Goal: Information Seeking & Learning: Find specific fact

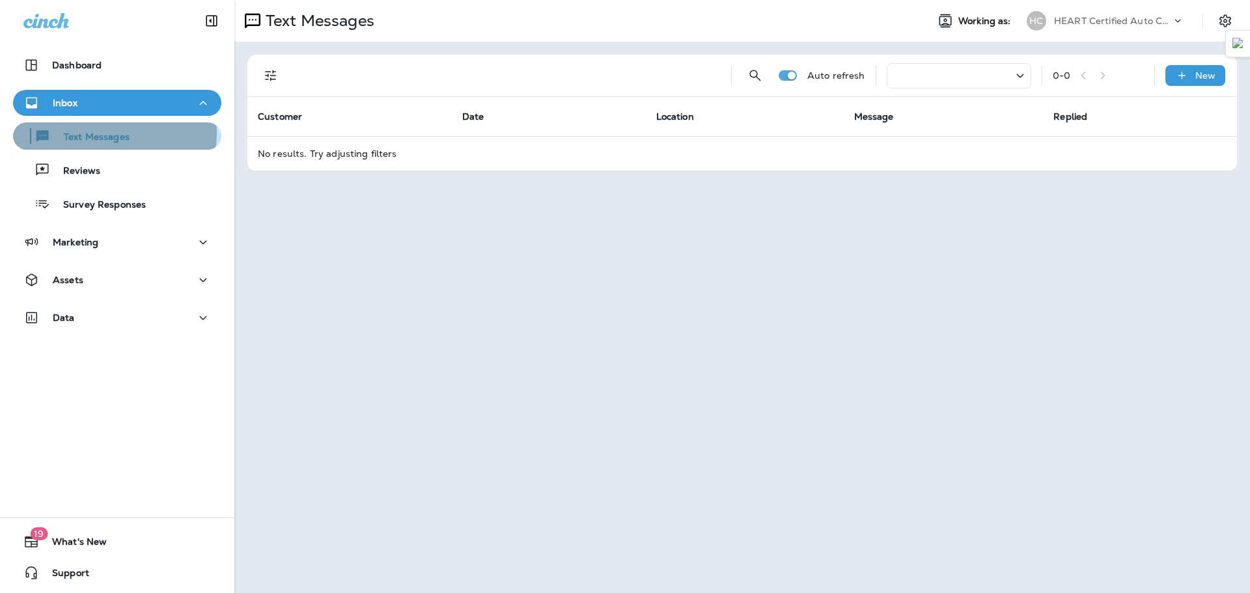
click at [100, 132] on p "Text Messages" at bounding box center [90, 138] width 79 height 12
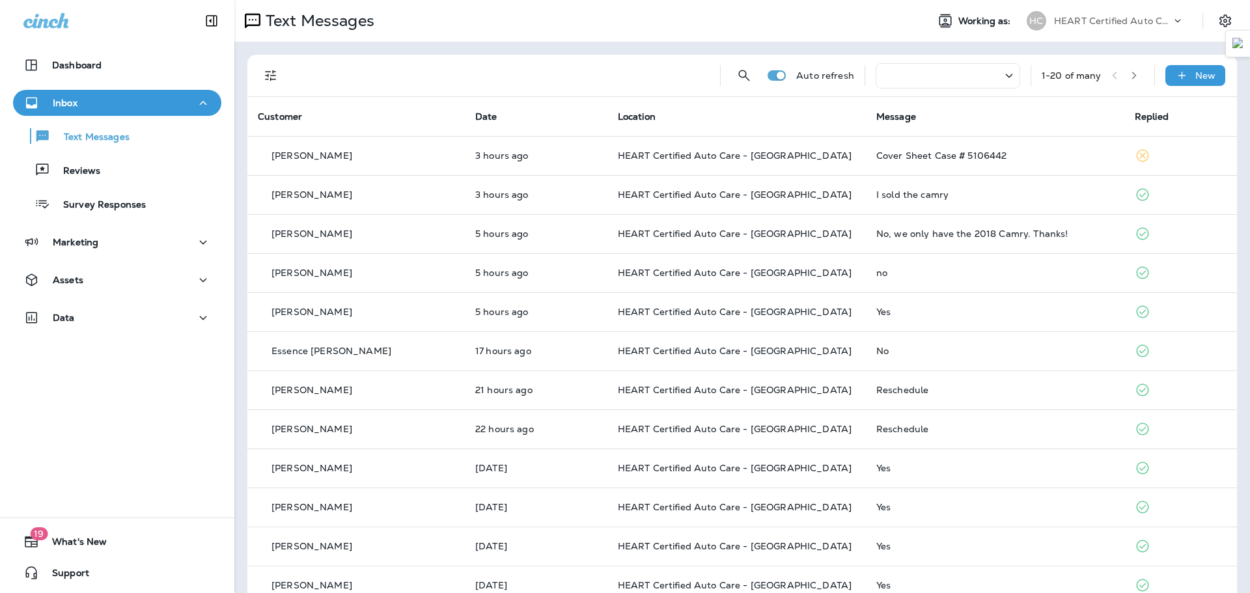
click at [1001, 76] on icon at bounding box center [1009, 76] width 16 height 16
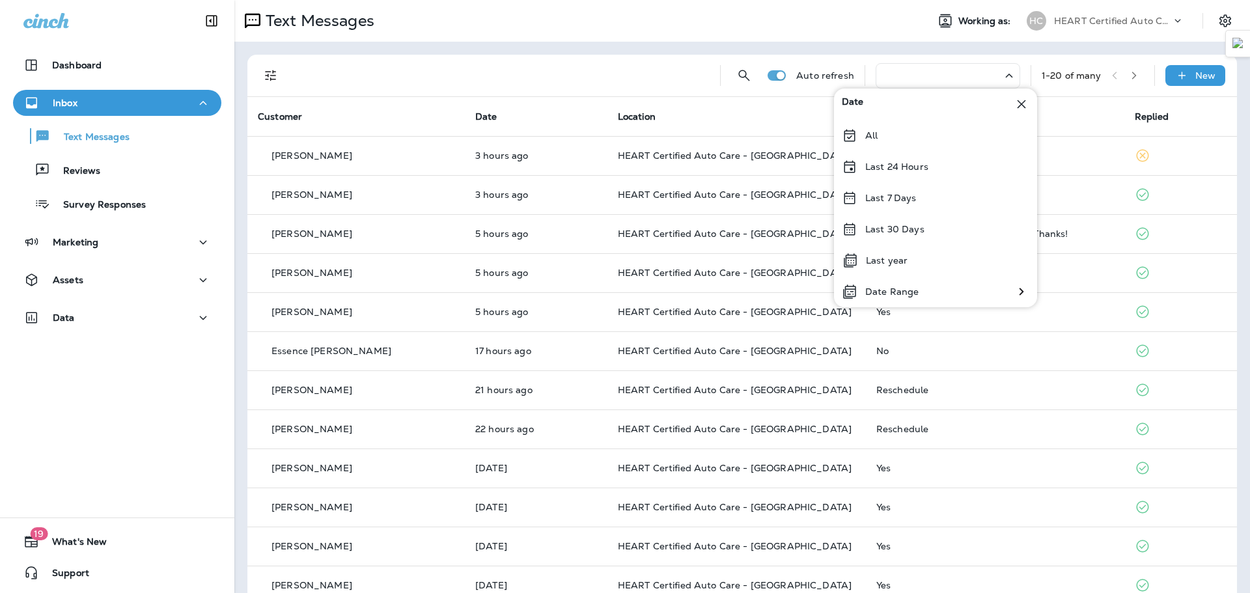
click at [985, 70] on div at bounding box center [948, 75] width 145 height 25
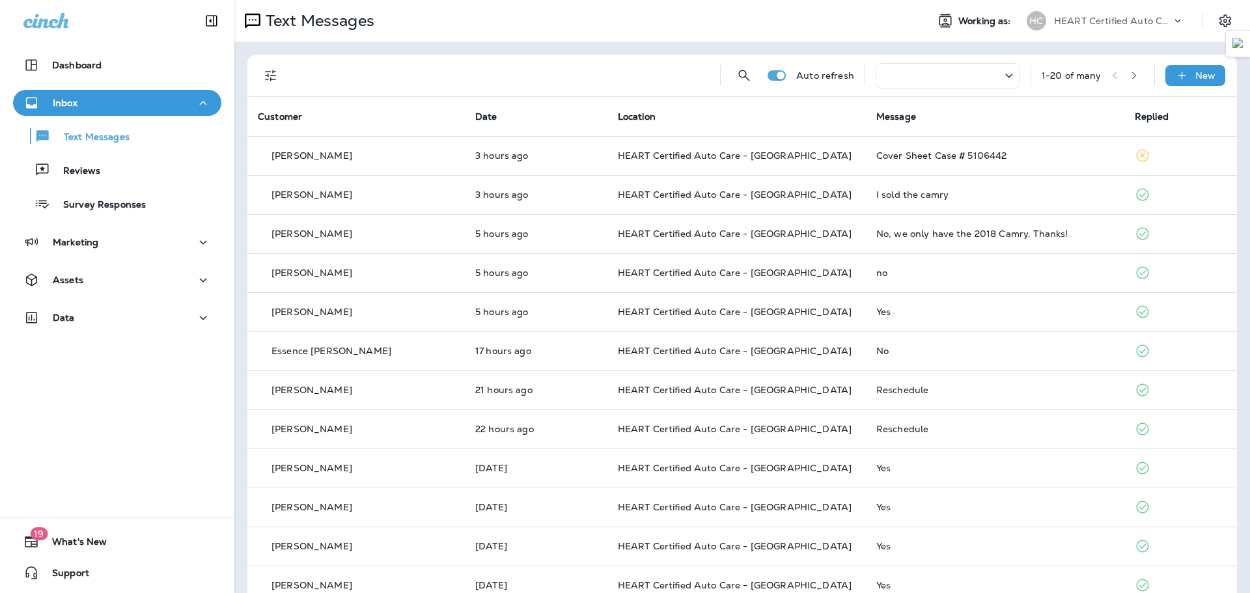
click at [257, 64] on div "Auto refresh 1 - 20 of many New" at bounding box center [742, 76] width 990 height 42
click at [262, 72] on button "Filters" at bounding box center [271, 76] width 26 height 26
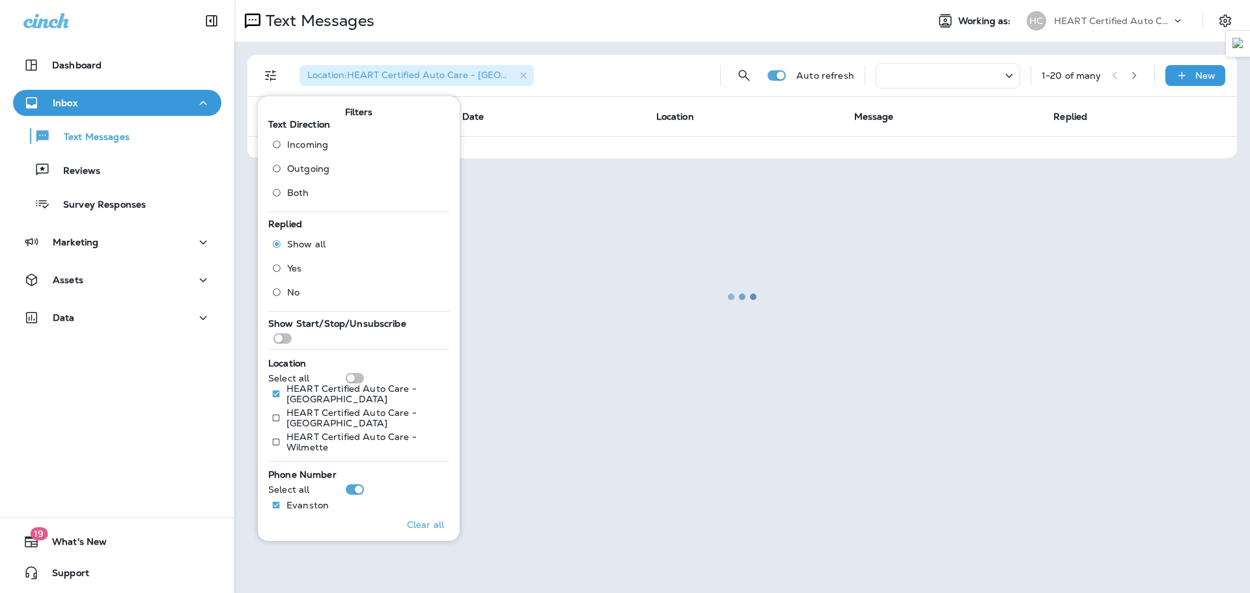
click at [572, 99] on div at bounding box center [742, 296] width 1013 height 591
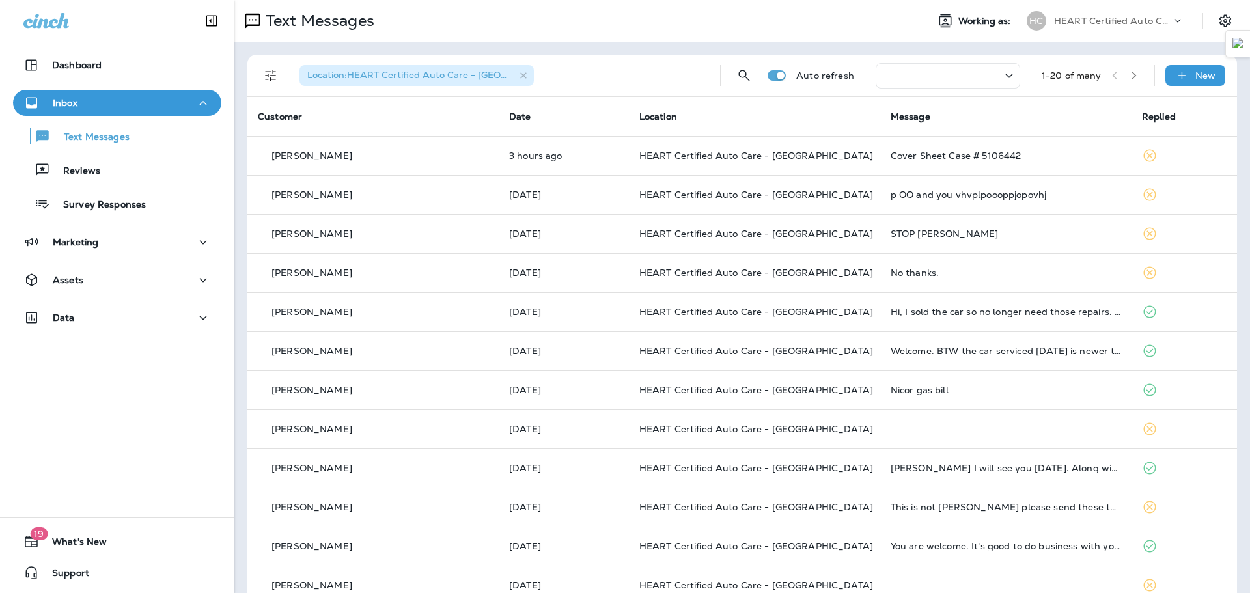
click at [904, 81] on div at bounding box center [948, 75] width 145 height 25
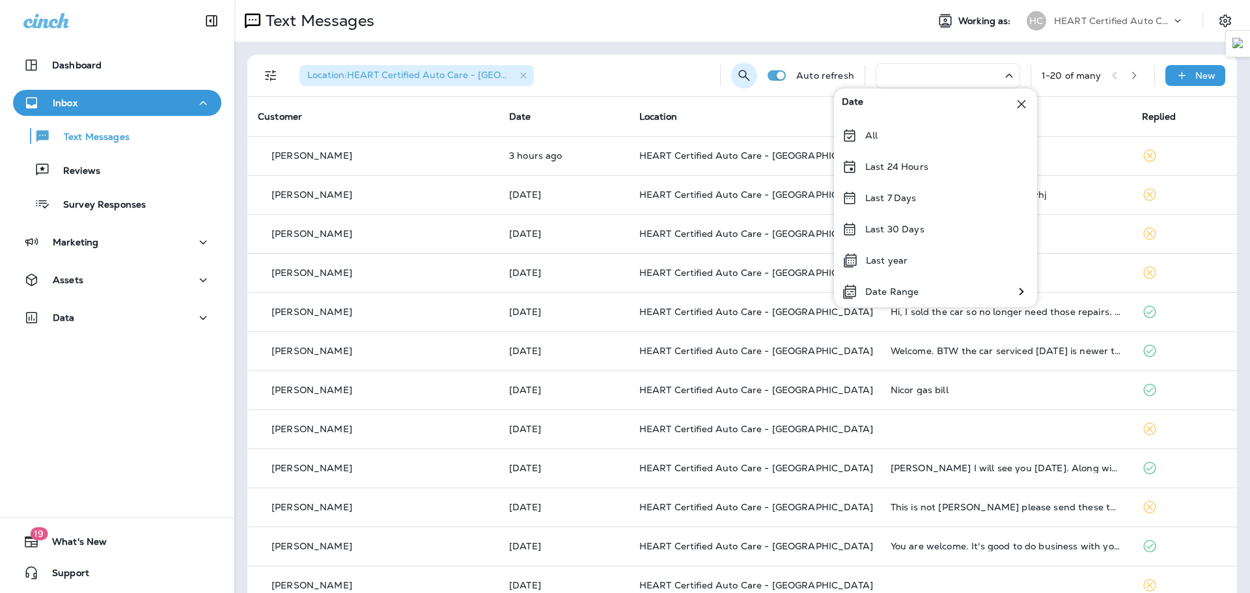
click at [741, 77] on icon "Search Messages" at bounding box center [744, 76] width 16 height 16
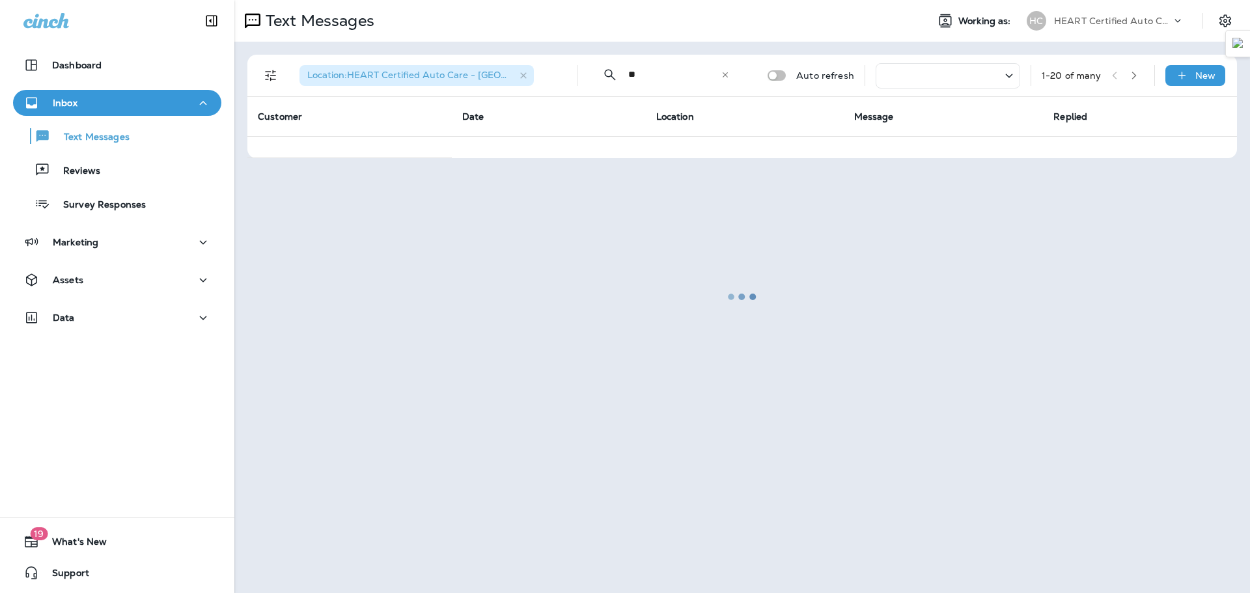
type input "*"
type input "***"
click at [724, 74] on div at bounding box center [742, 296] width 1013 height 591
click at [676, 72] on div at bounding box center [742, 296] width 1013 height 591
click at [640, 74] on div at bounding box center [742, 296] width 1013 height 591
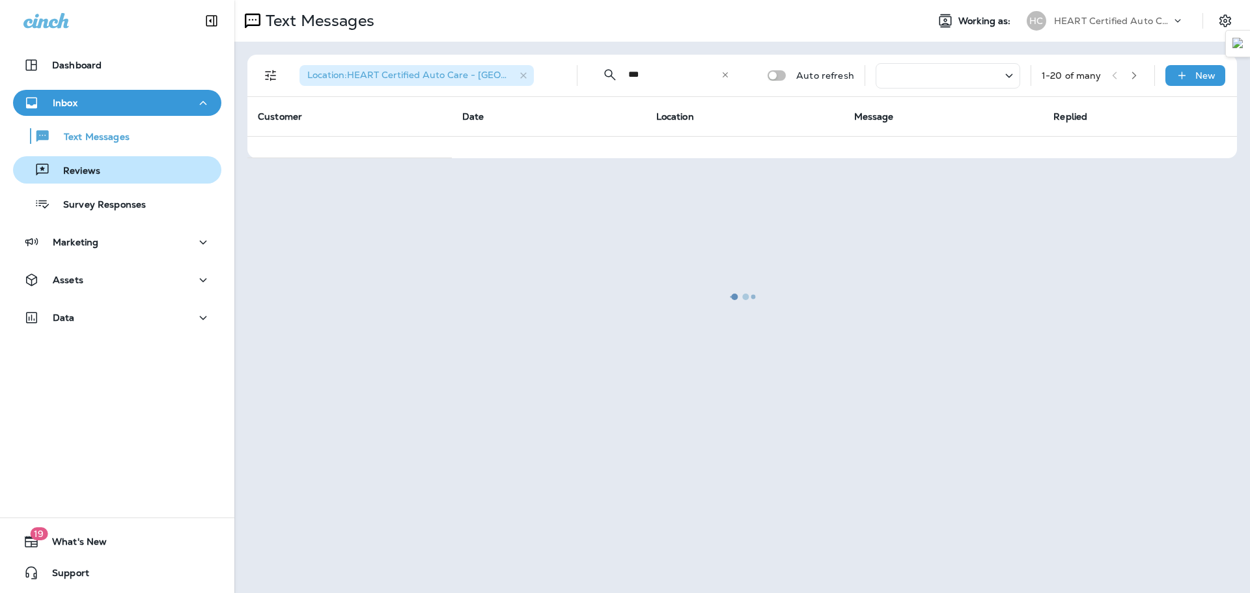
click at [124, 165] on div "Reviews" at bounding box center [117, 170] width 198 height 20
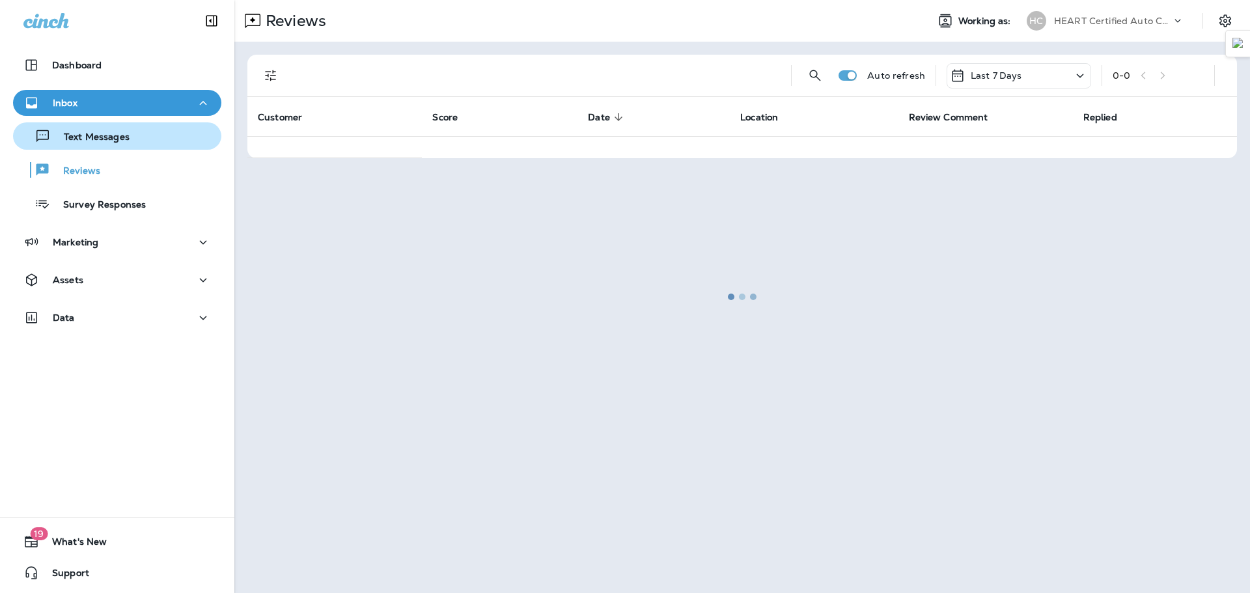
click at [140, 135] on div "Text Messages" at bounding box center [117, 136] width 198 height 20
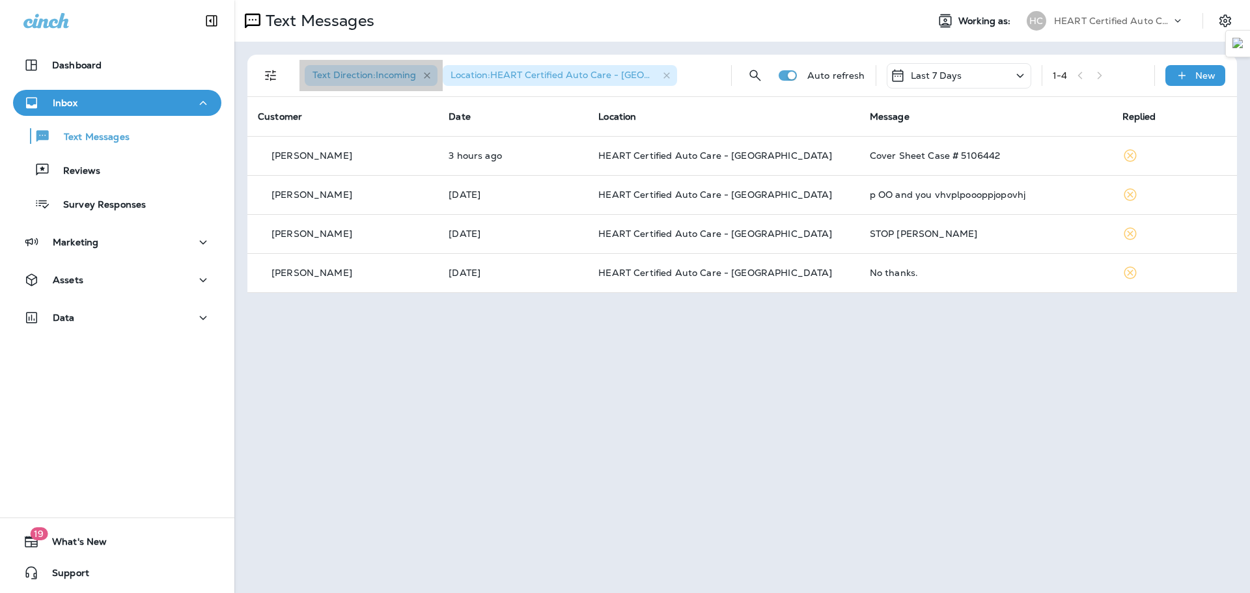
click at [431, 76] on icon "button" at bounding box center [427, 75] width 11 height 11
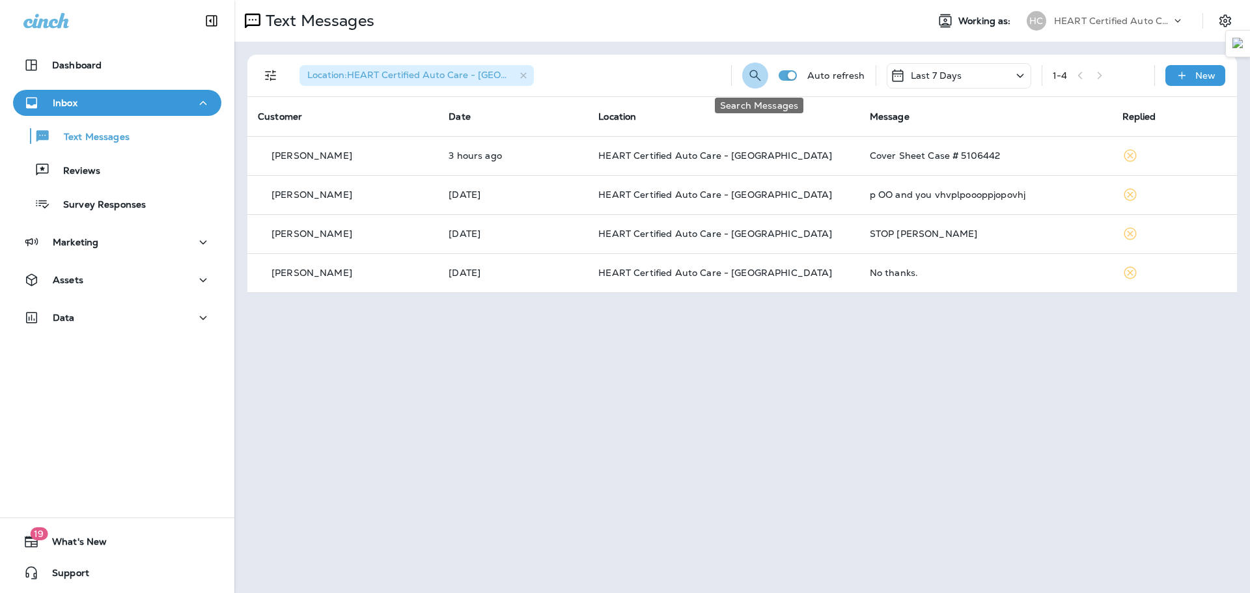
click at [761, 74] on icon "Search Messages" at bounding box center [755, 76] width 16 height 16
type input "*****"
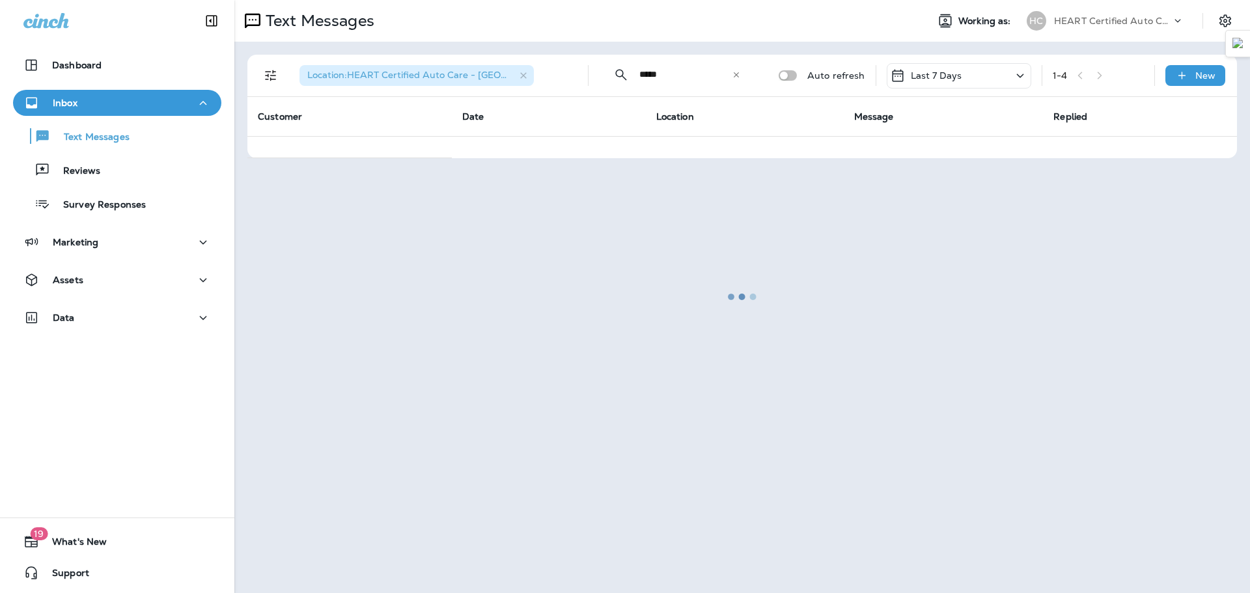
click at [1024, 72] on div at bounding box center [742, 296] width 1013 height 591
click at [1024, 78] on div at bounding box center [742, 296] width 1013 height 591
click at [740, 74] on div at bounding box center [742, 296] width 1013 height 591
click at [737, 75] on div at bounding box center [742, 296] width 1013 height 591
click at [525, 73] on div at bounding box center [742, 296] width 1013 height 591
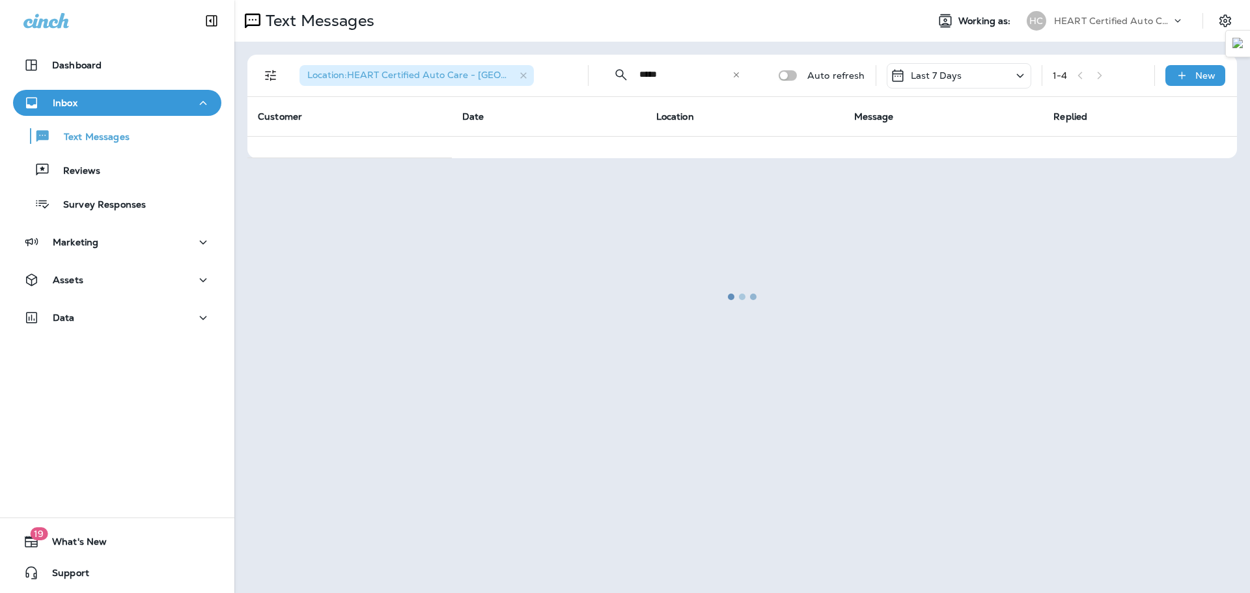
click at [523, 76] on div at bounding box center [742, 296] width 1013 height 591
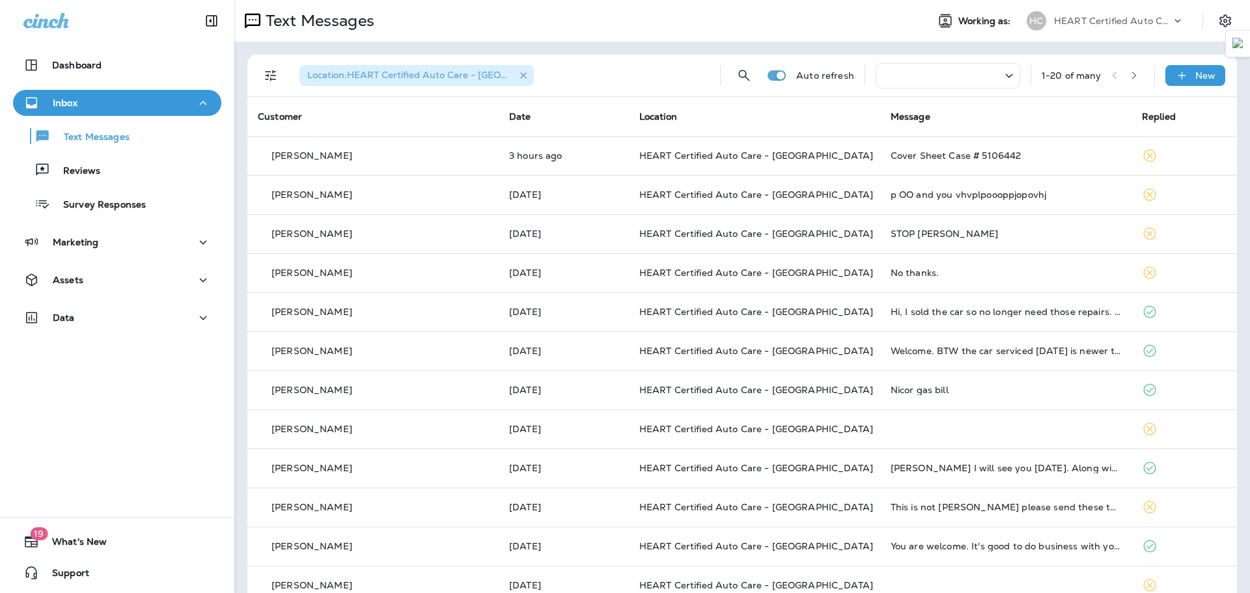
click at [525, 77] on icon "button" at bounding box center [523, 75] width 11 height 11
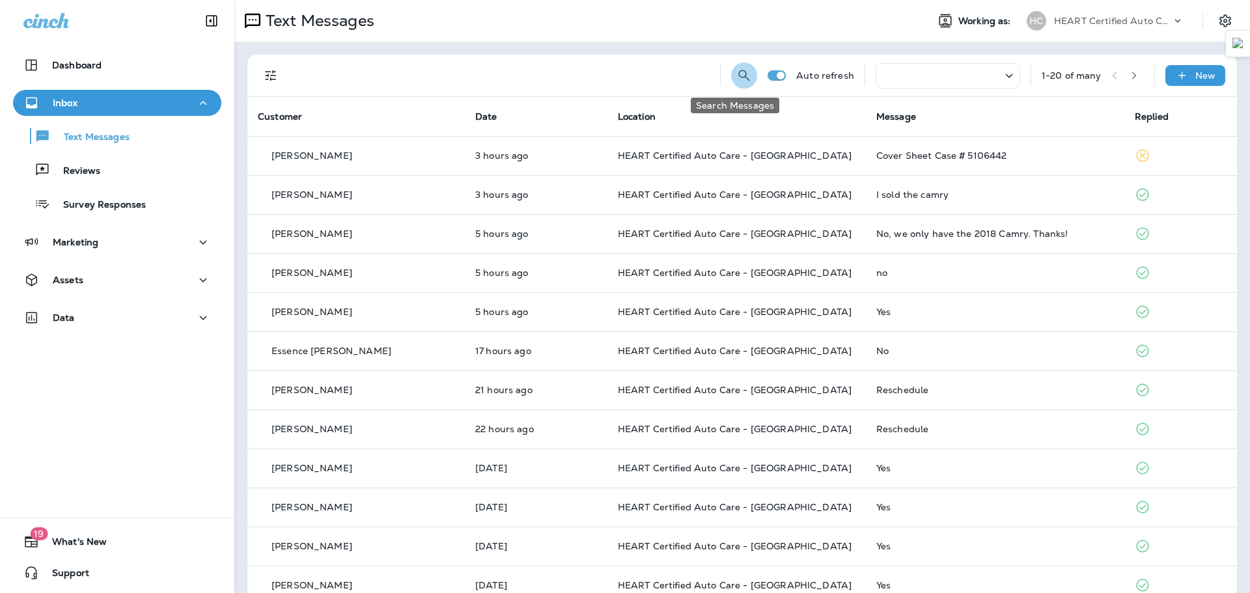
click at [739, 67] on button "Search Messages" at bounding box center [744, 76] width 26 height 26
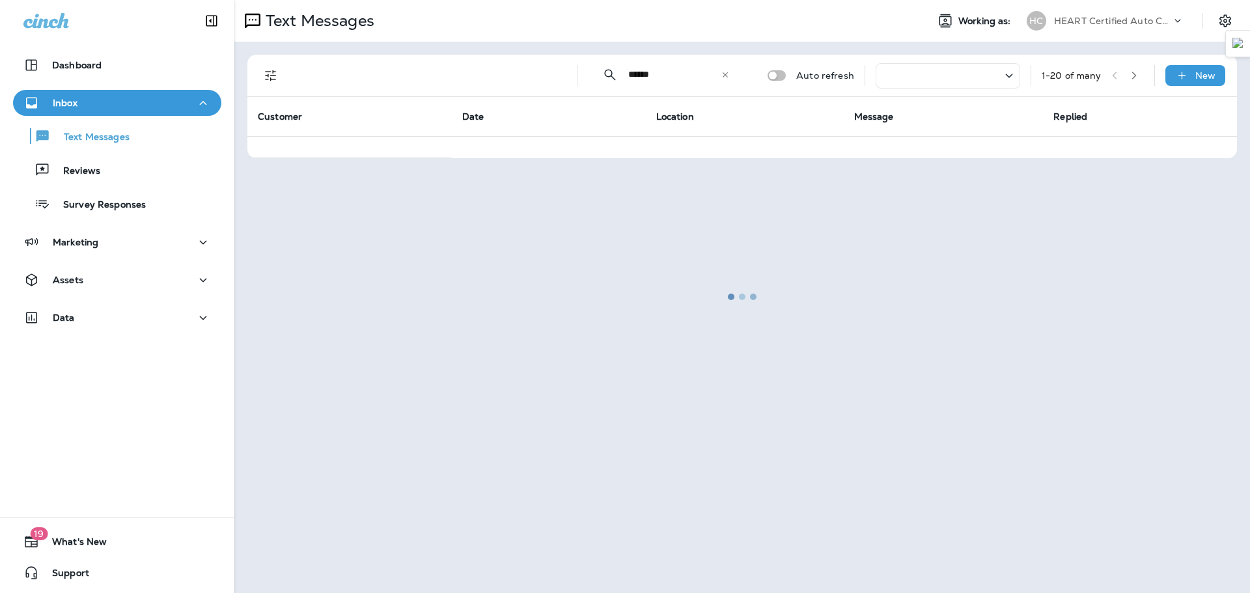
type input "******"
click at [1152, 23] on div at bounding box center [742, 296] width 1013 height 591
click at [723, 77] on div at bounding box center [742, 296] width 1013 height 591
click at [732, 74] on div at bounding box center [742, 296] width 1013 height 591
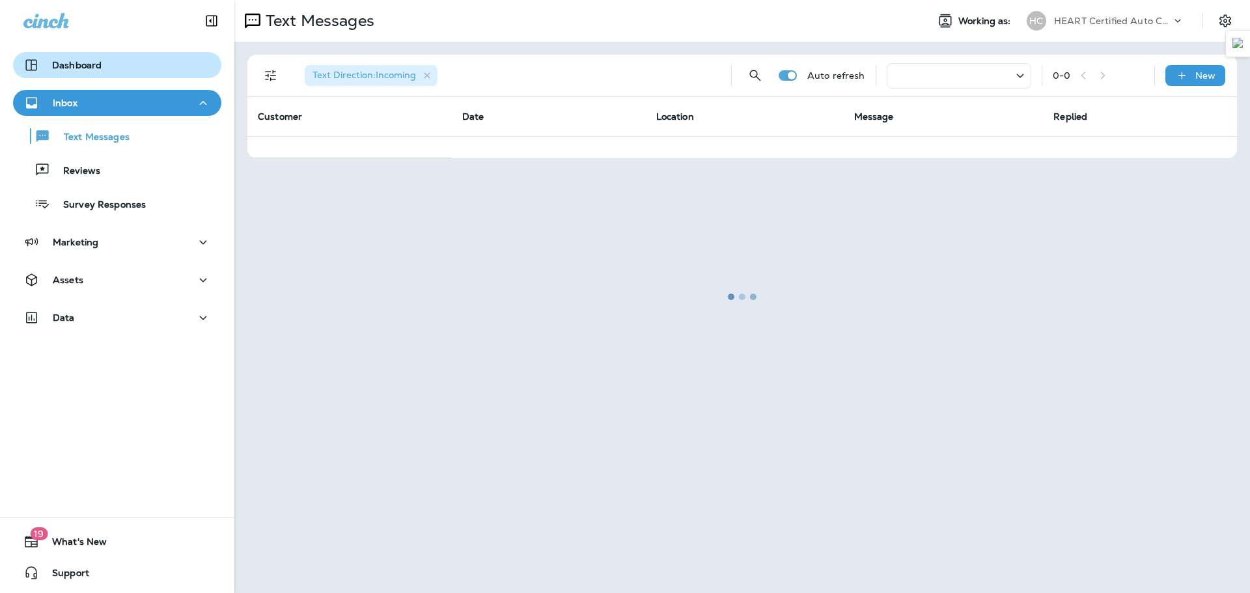
click at [99, 67] on p "Dashboard" at bounding box center [76, 65] width 49 height 10
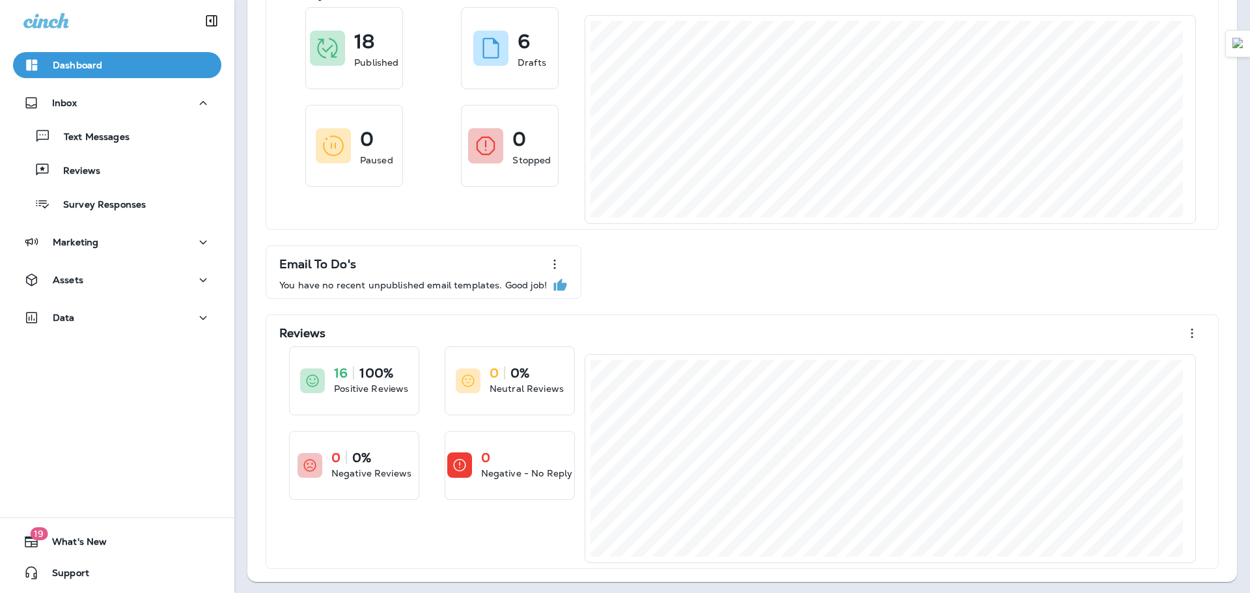
scroll to position [94, 0]
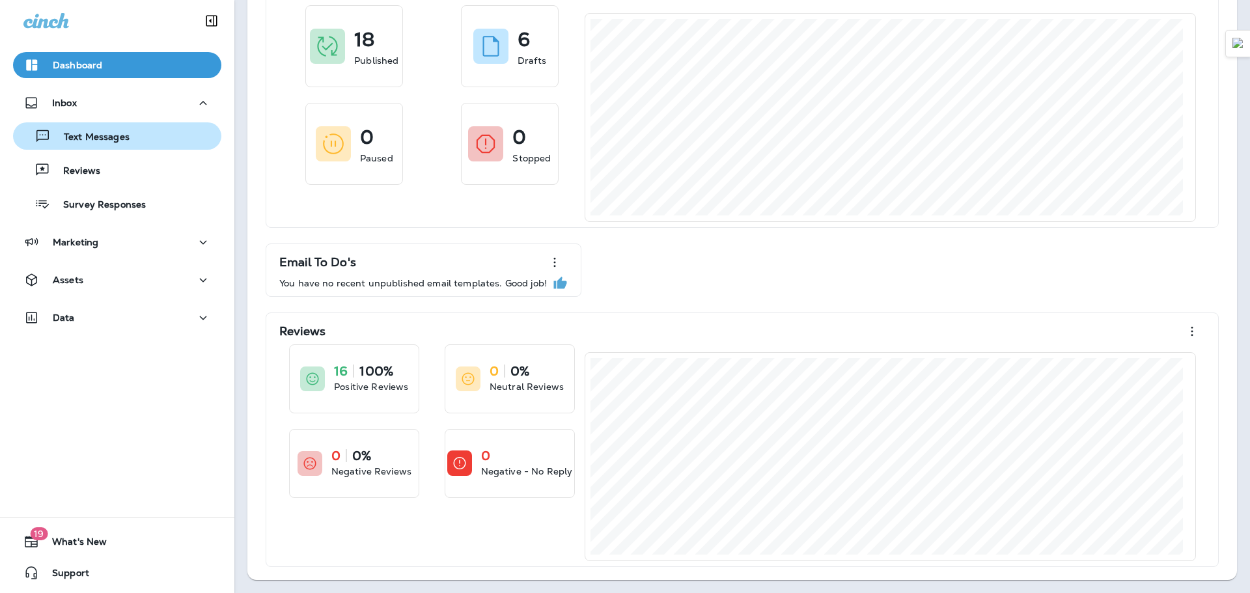
click at [107, 141] on p "Text Messages" at bounding box center [90, 138] width 79 height 12
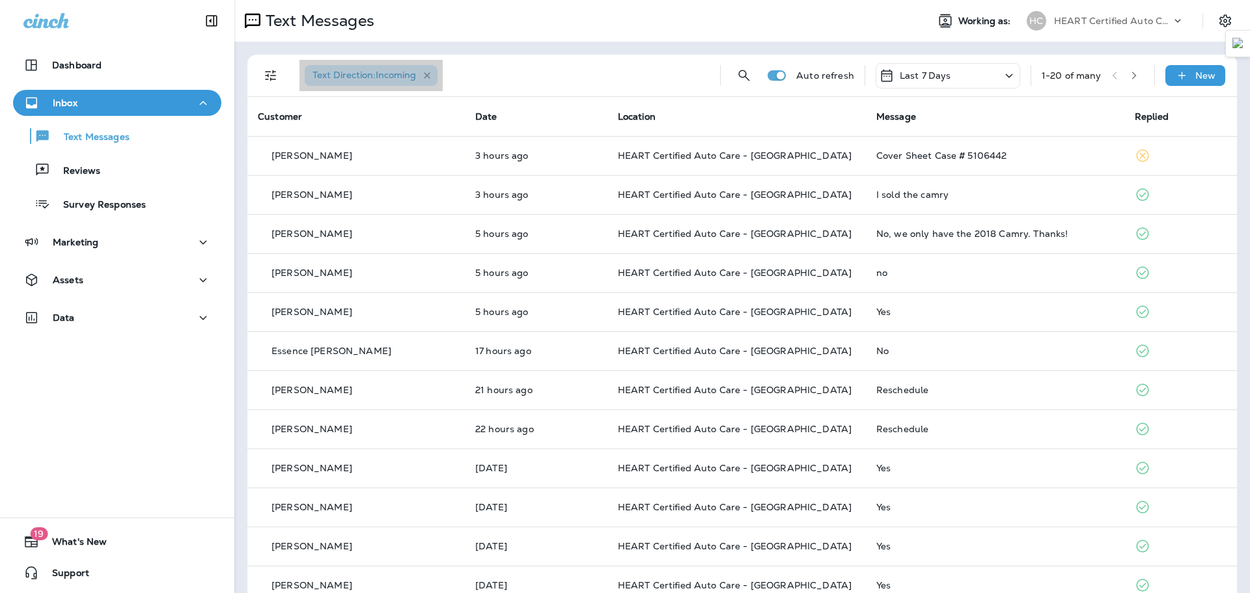
click at [425, 74] on icon "button" at bounding box center [427, 75] width 11 height 11
click at [1132, 78] on icon "button" at bounding box center [1134, 76] width 5 height 8
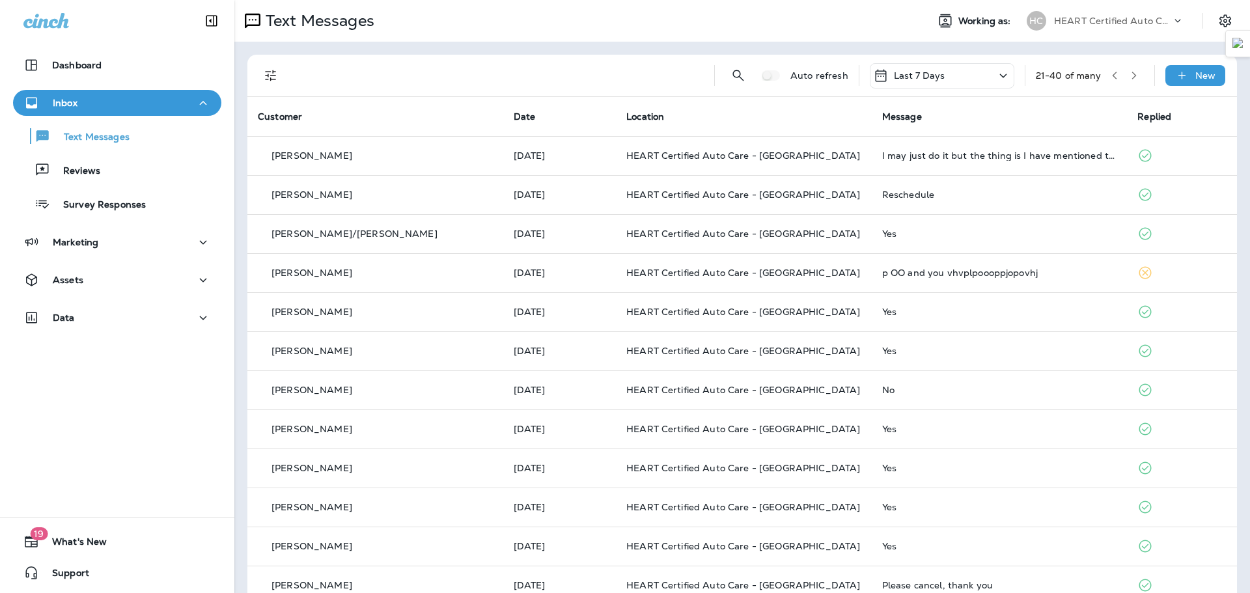
click at [1130, 79] on icon "button" at bounding box center [1134, 75] width 9 height 9
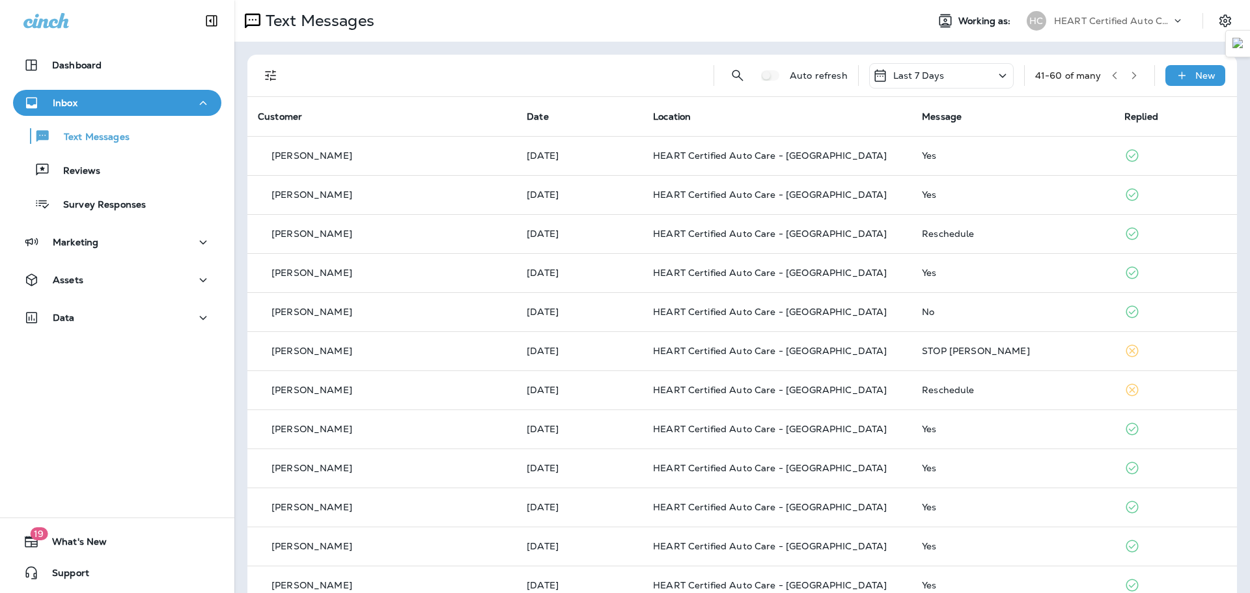
click at [1130, 74] on icon "button" at bounding box center [1134, 75] width 9 height 9
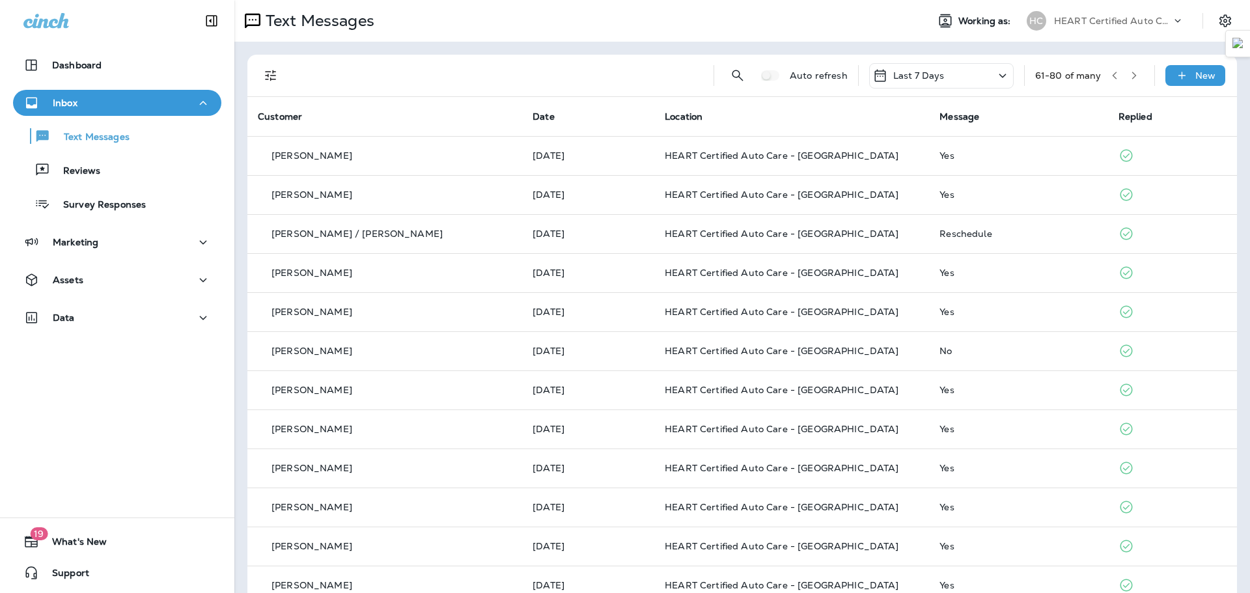
click at [270, 74] on icon "Filters" at bounding box center [271, 76] width 16 height 16
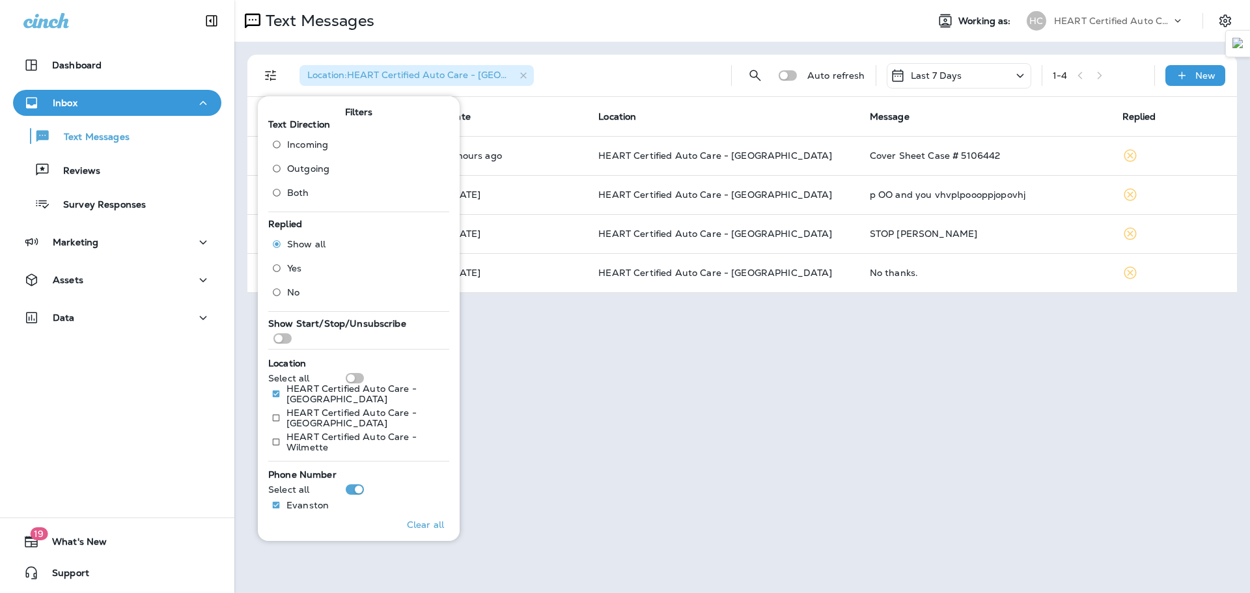
click at [628, 68] on div "Location : HEART Certified Auto Care - Evanston" at bounding box center [507, 76] width 426 height 42
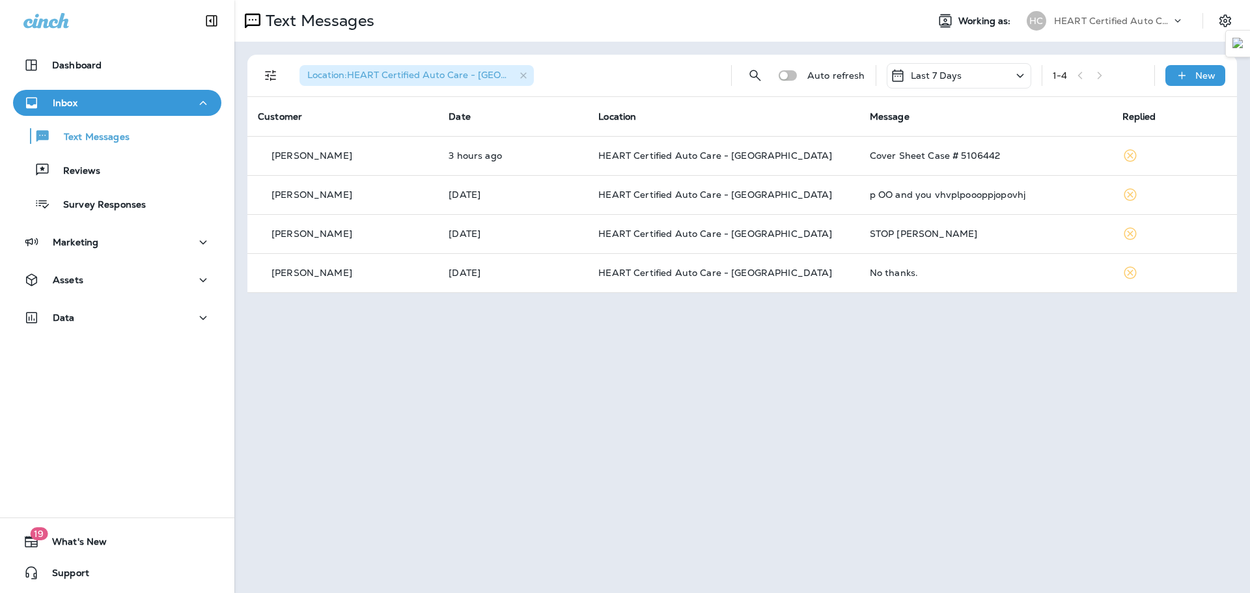
click at [984, 80] on div "Last 7 Days" at bounding box center [959, 75] width 145 height 25
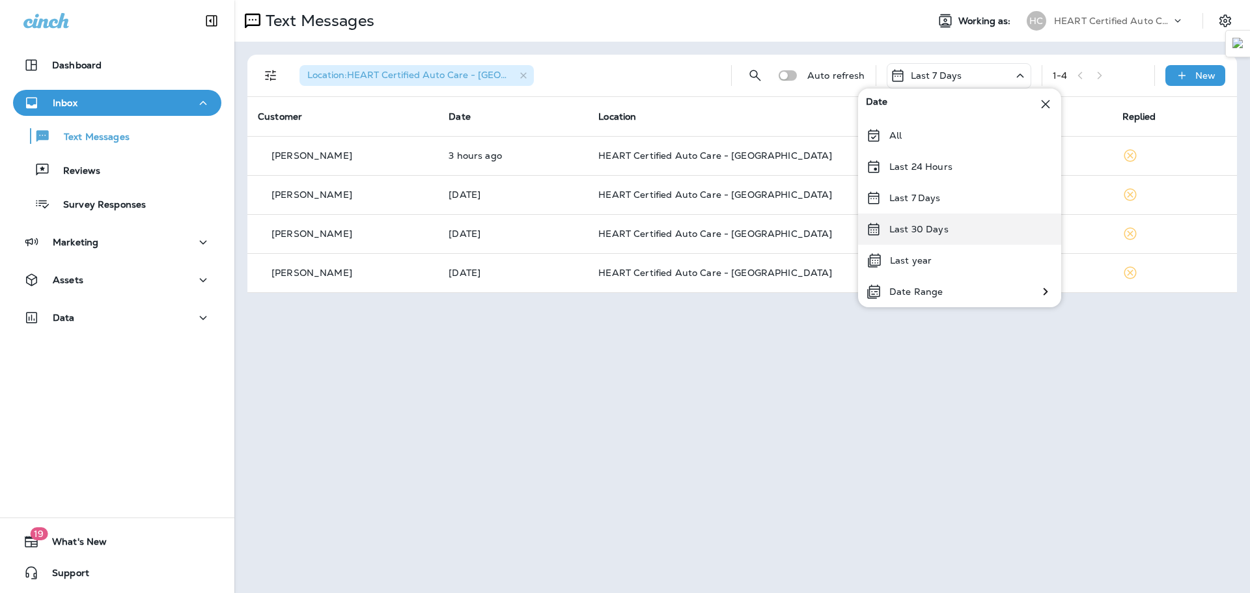
click at [951, 221] on div "Last 30 Days" at bounding box center [959, 229] width 203 height 31
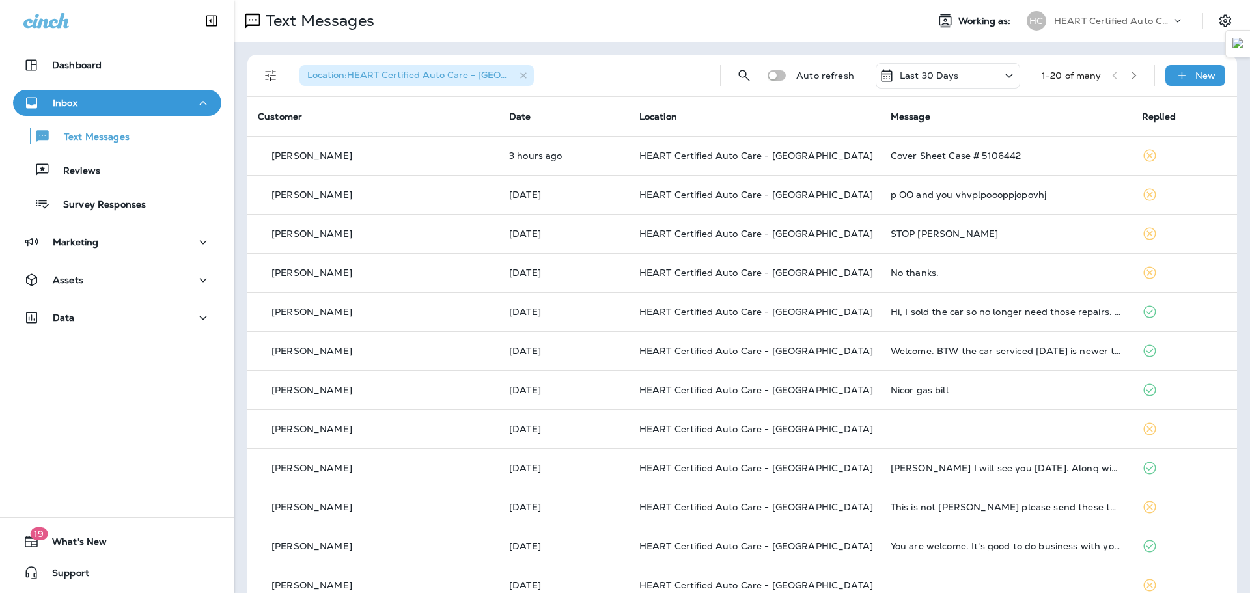
click at [1124, 78] on button "button" at bounding box center [1134, 76] width 20 height 20
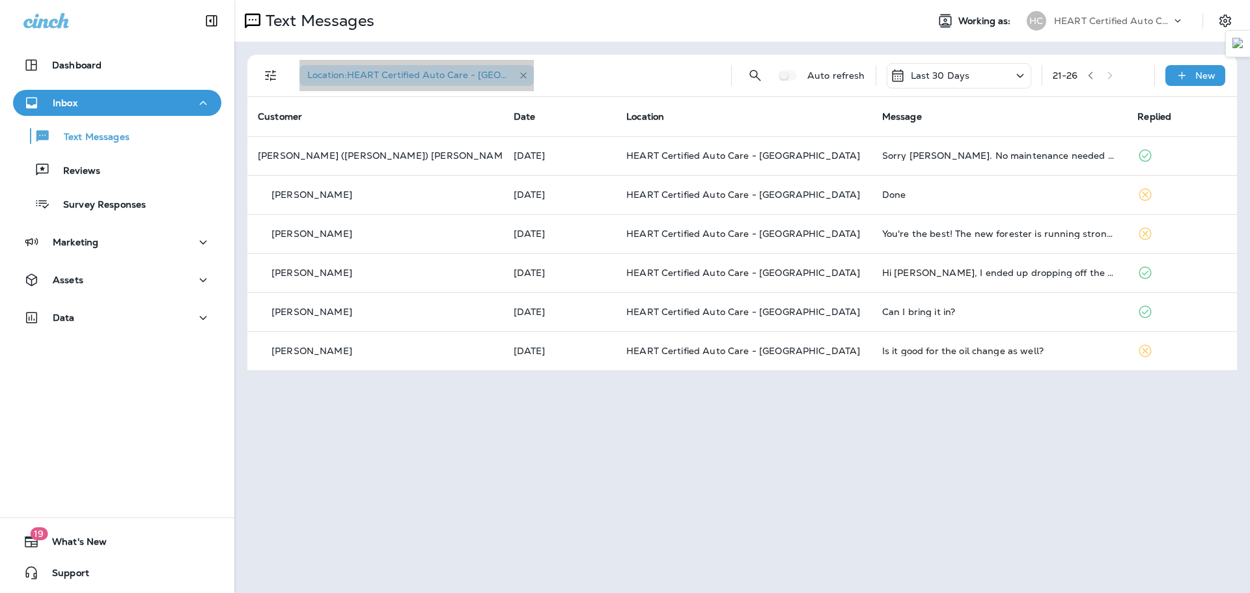
click at [523, 74] on icon "button" at bounding box center [523, 75] width 11 height 11
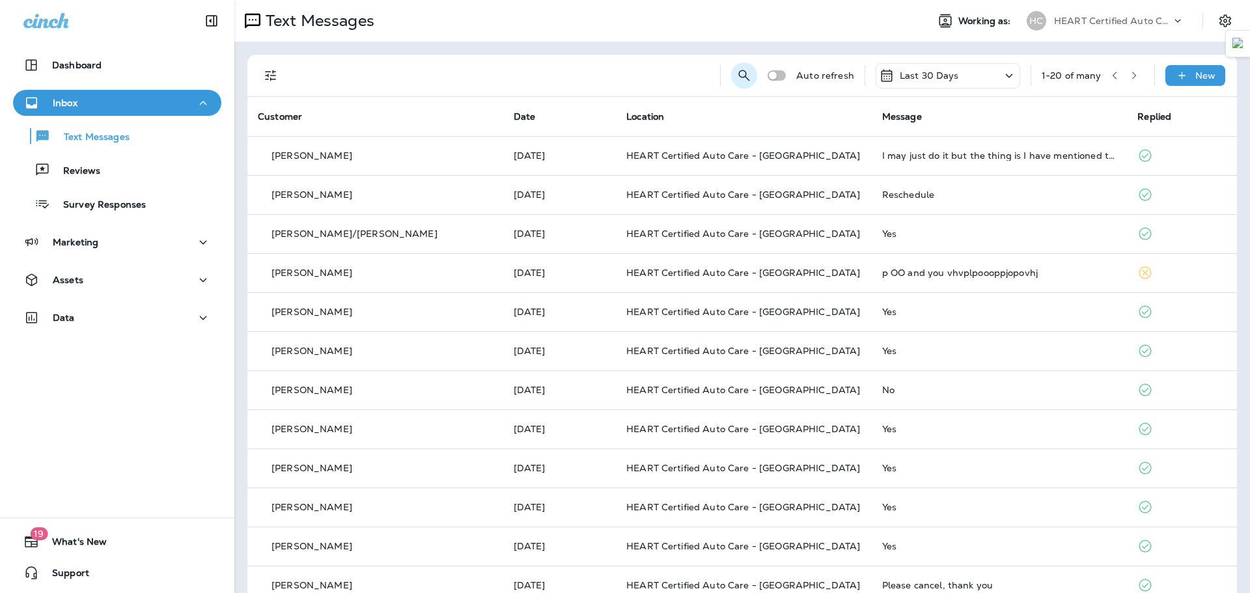
click at [739, 74] on icon "Search Messages" at bounding box center [744, 75] width 11 height 11
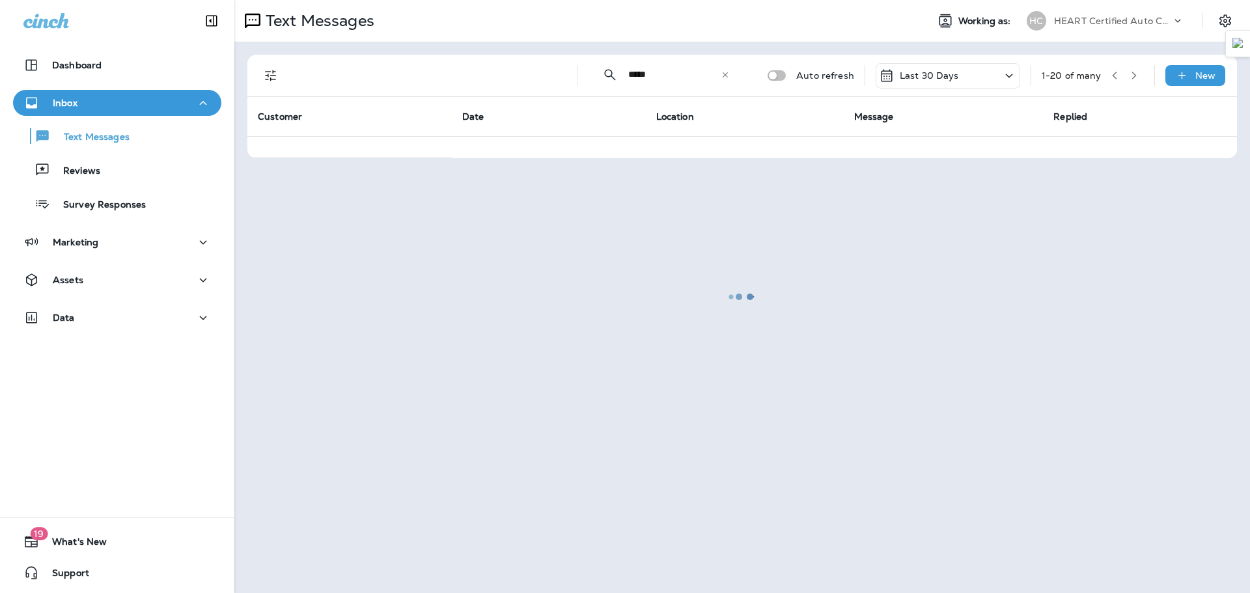
type input "*****"
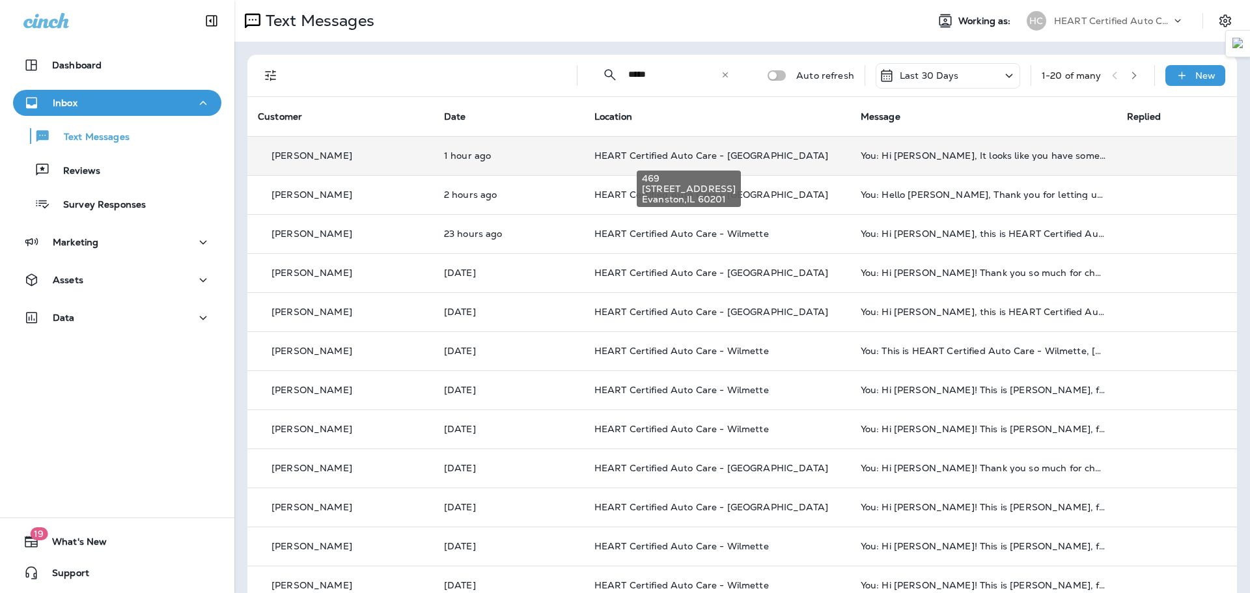
click at [663, 158] on span "HEART Certified Auto Care - [GEOGRAPHIC_DATA]" at bounding box center [711, 156] width 234 height 12
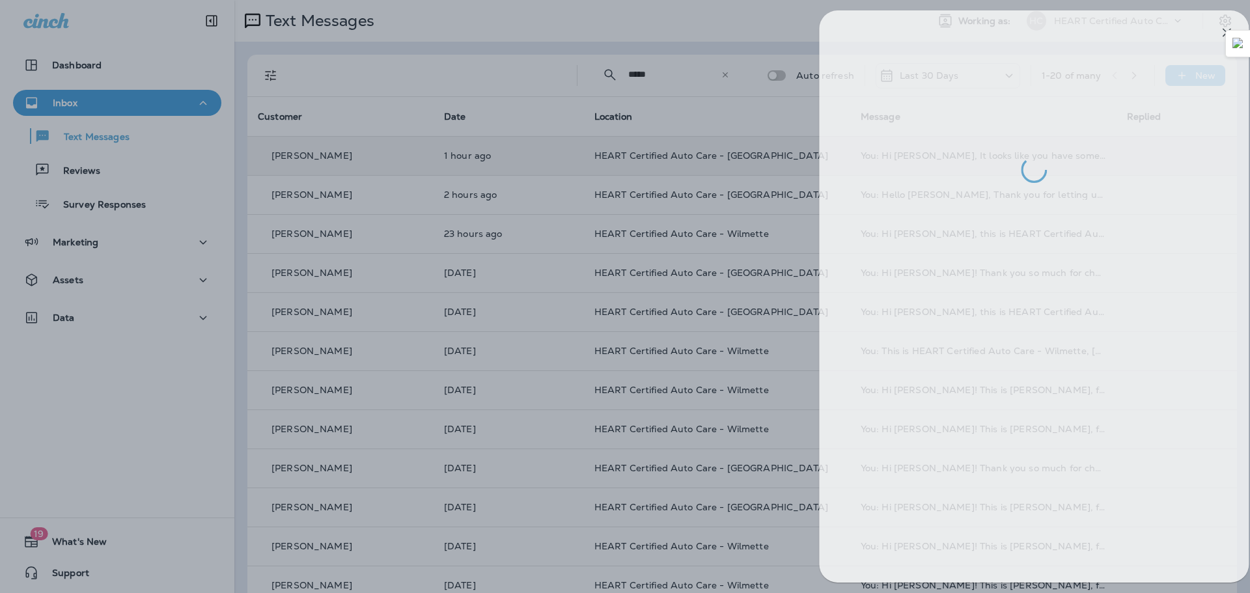
click at [321, 158] on div at bounding box center [641, 296] width 1250 height 593
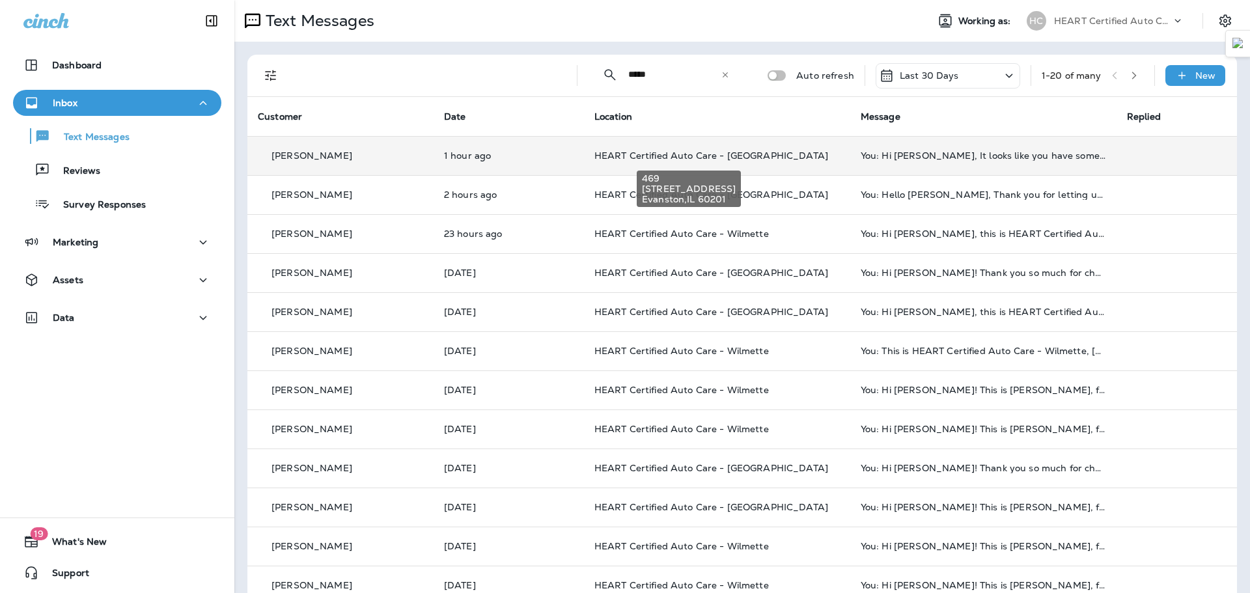
click at [655, 156] on span "HEART Certified Auto Care - [GEOGRAPHIC_DATA]" at bounding box center [711, 156] width 234 height 12
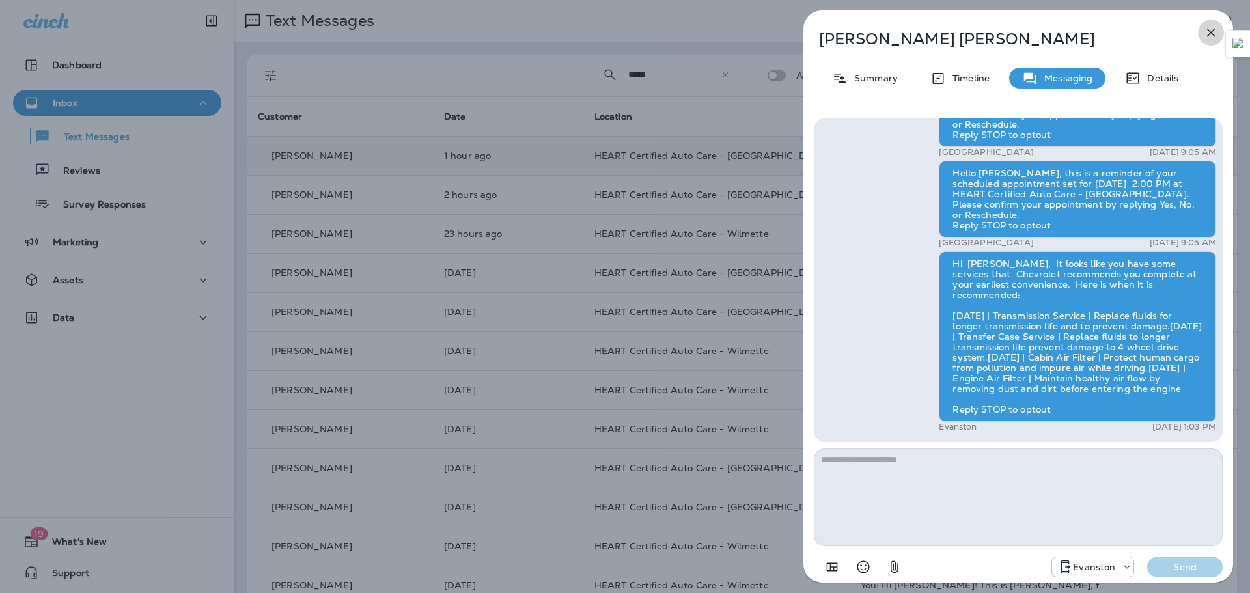
click at [1210, 34] on icon "button" at bounding box center [1211, 33] width 8 height 8
